Goal: Task Accomplishment & Management: Use online tool/utility

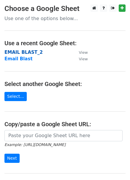
click at [33, 51] on strong "EMAIL BLAST_2" at bounding box center [23, 52] width 38 height 5
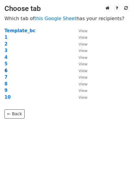
click at [6, 71] on strong "6" at bounding box center [5, 70] width 3 height 5
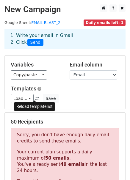
click at [36, 99] on link at bounding box center [37, 99] width 5 height 4
